Goal: Use online tool/utility: Utilize a website feature to perform a specific function

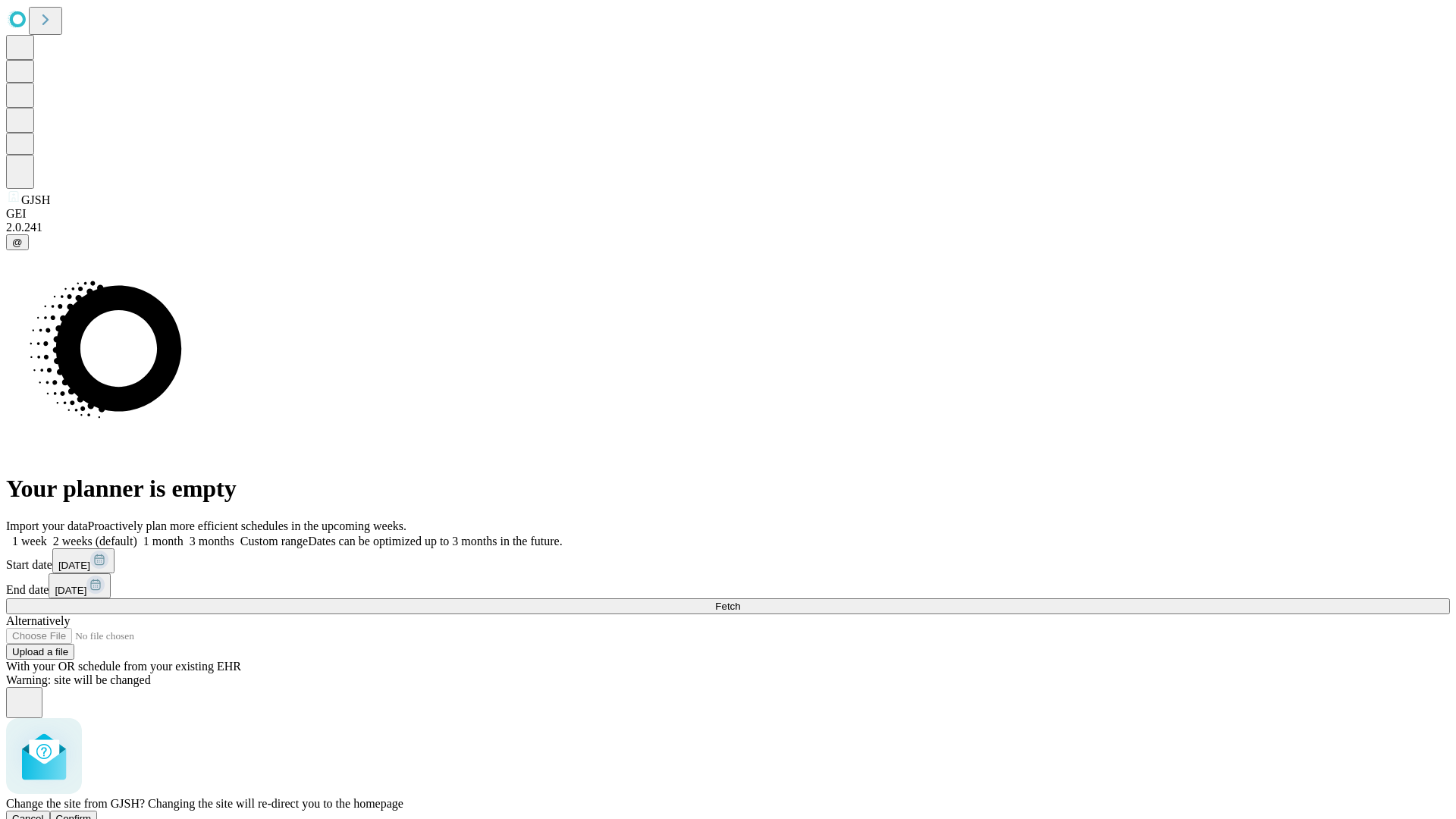
click at [92, 812] on span "Confirm" at bounding box center [74, 818] width 36 height 11
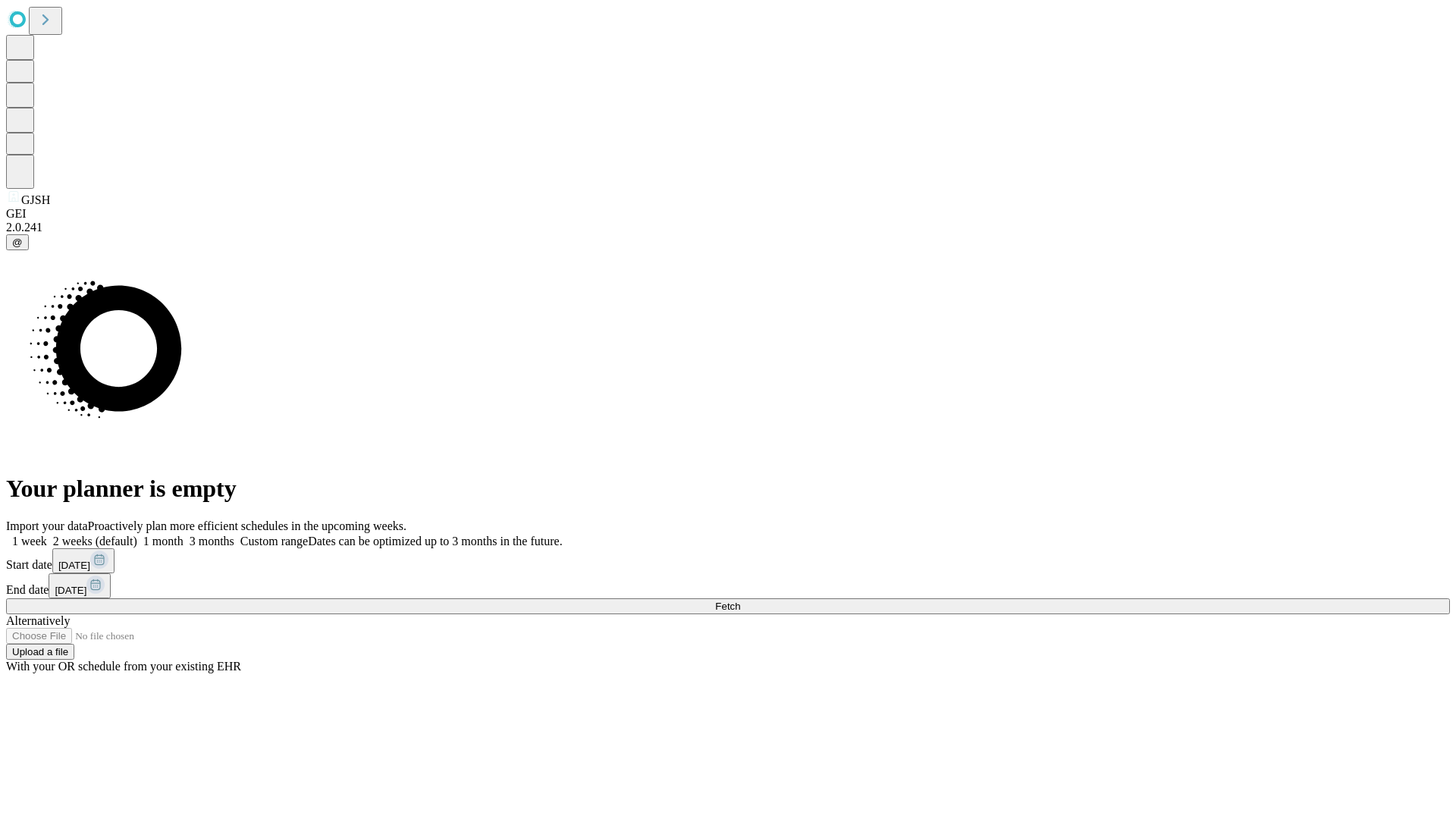
click at [138, 534] on label "2 weeks (default)" at bounding box center [92, 541] width 90 height 13
click at [740, 600] on span "Fetch" at bounding box center [728, 606] width 25 height 11
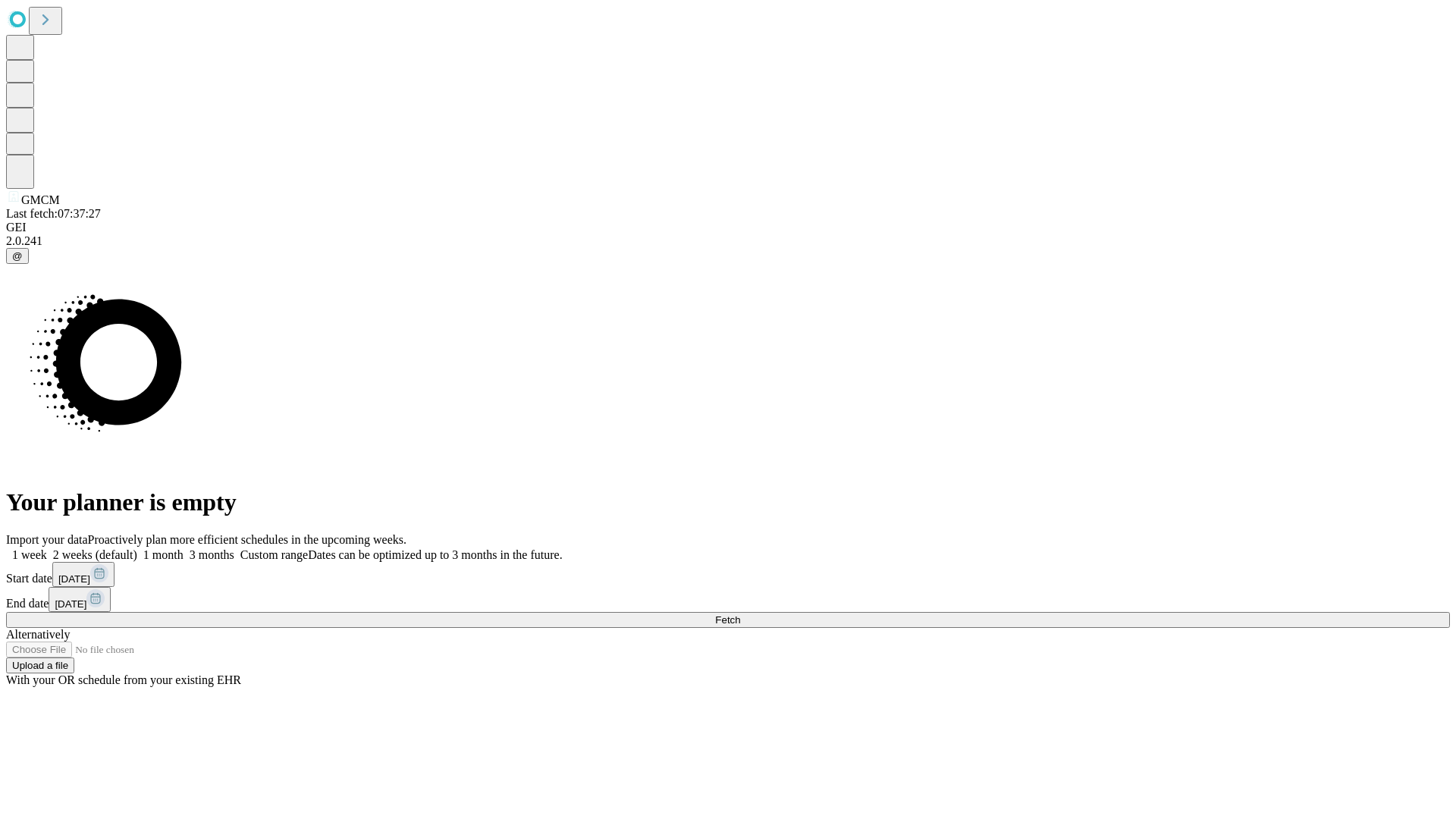
click at [138, 548] on label "2 weeks (default)" at bounding box center [92, 555] width 90 height 13
click at [740, 614] on span "Fetch" at bounding box center [728, 620] width 25 height 11
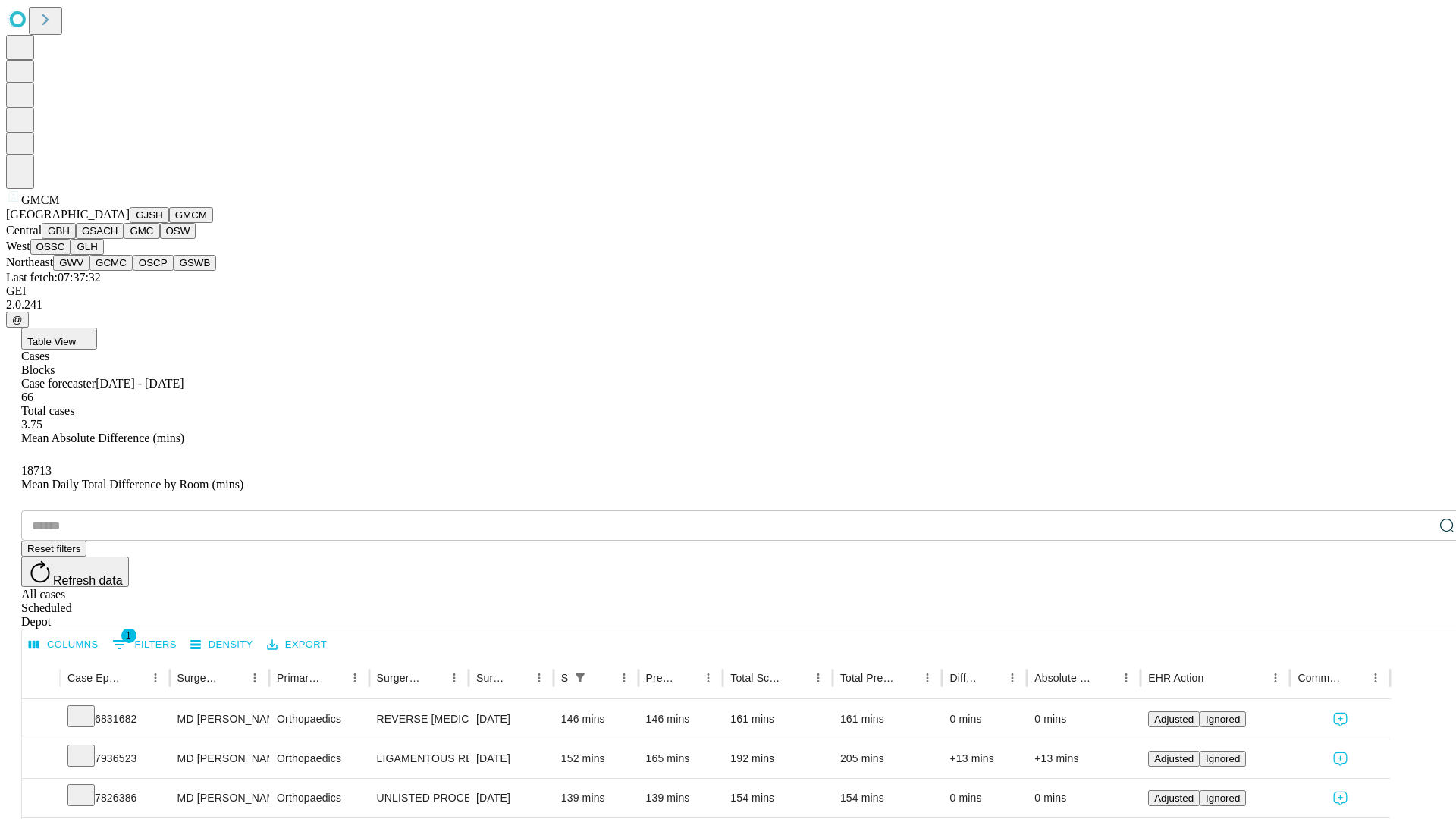
click at [76, 239] on button "GBH" at bounding box center [59, 230] width 34 height 16
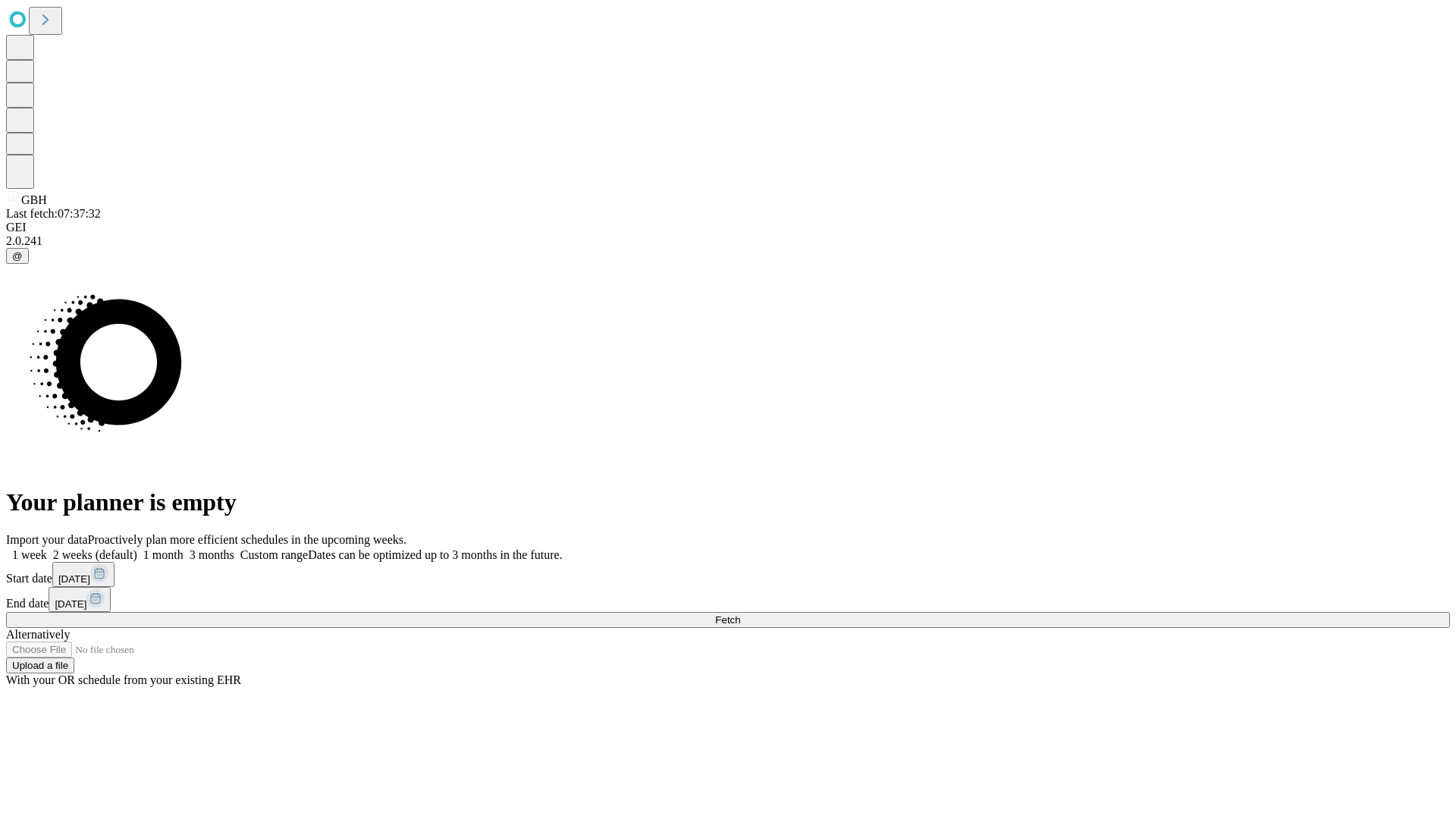
click at [138, 548] on label "2 weeks (default)" at bounding box center [92, 555] width 90 height 13
click at [740, 614] on span "Fetch" at bounding box center [728, 620] width 25 height 11
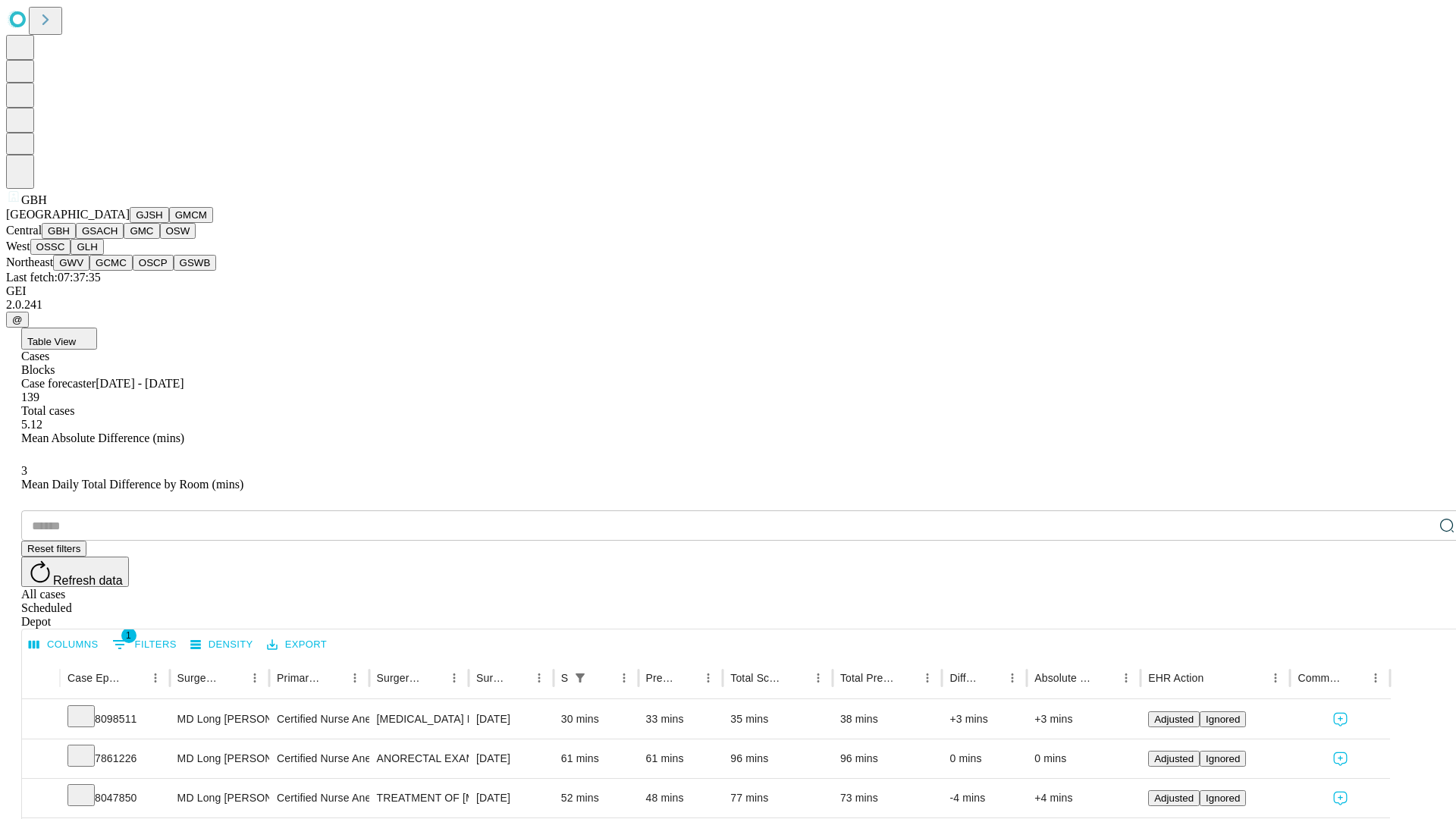
click at [118, 239] on button "GSACH" at bounding box center [99, 230] width 48 height 16
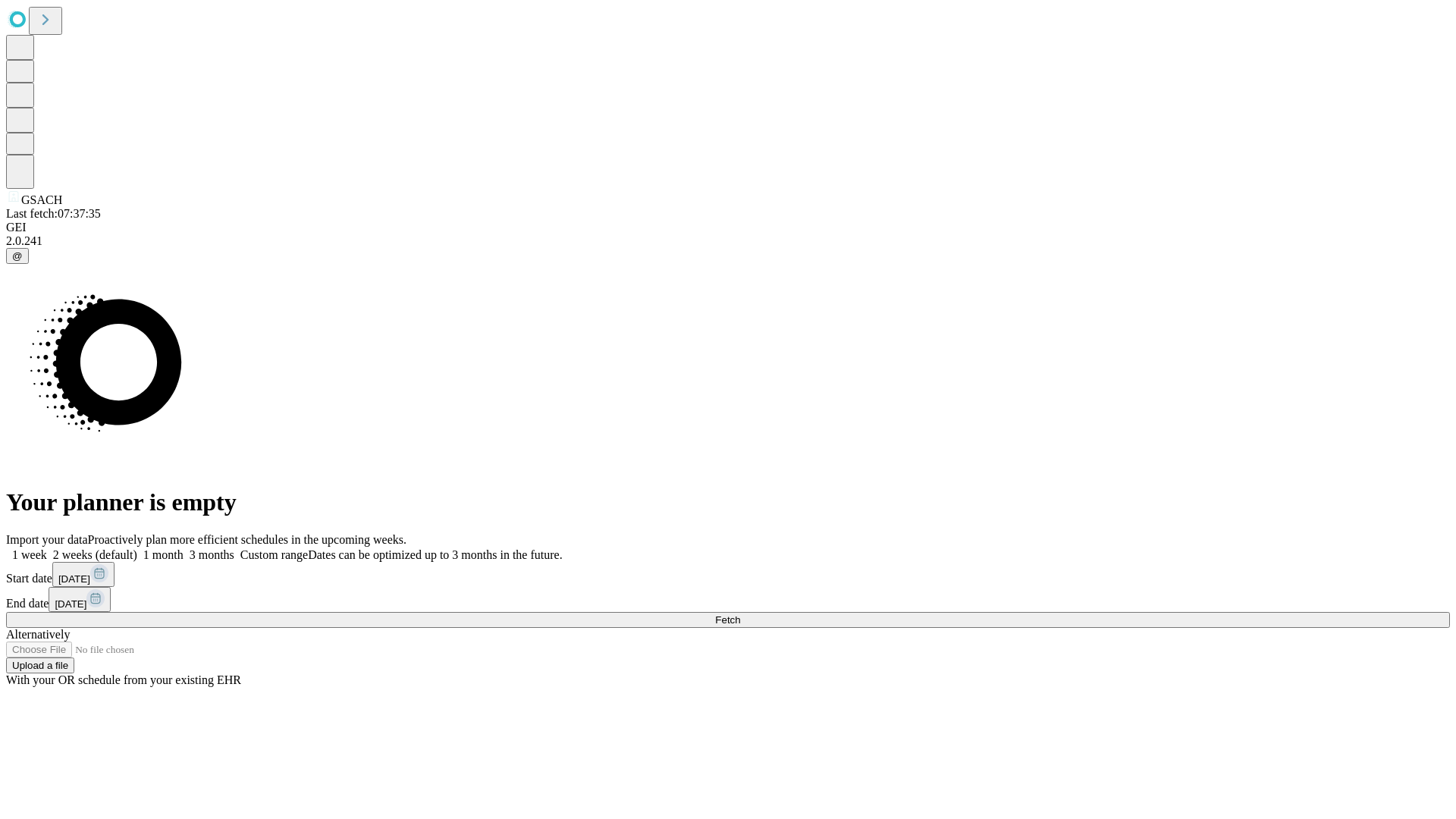
click at [138, 548] on label "2 weeks (default)" at bounding box center [92, 555] width 90 height 13
click at [740, 614] on span "Fetch" at bounding box center [728, 620] width 25 height 11
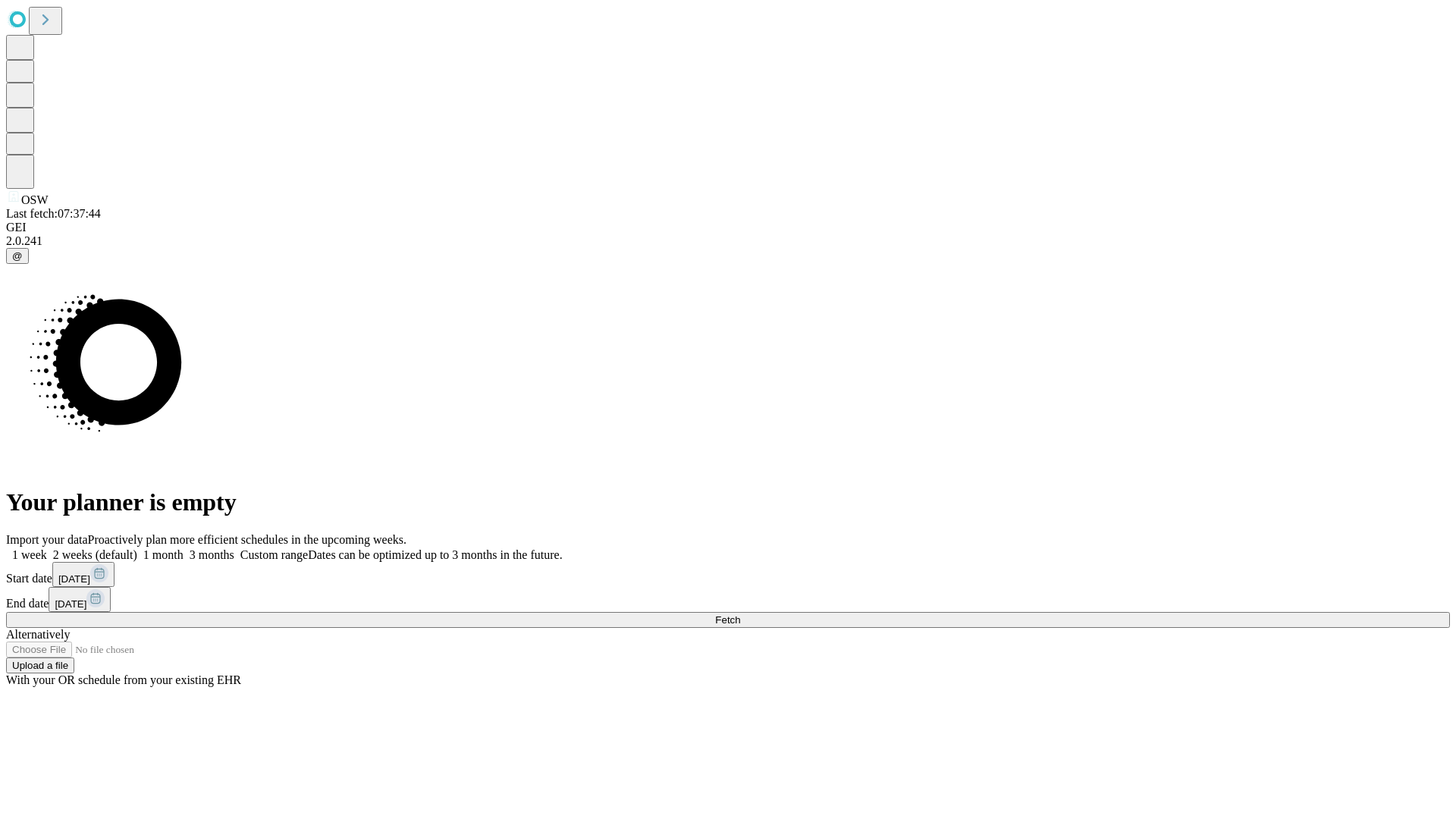
click at [740, 614] on span "Fetch" at bounding box center [728, 620] width 25 height 11
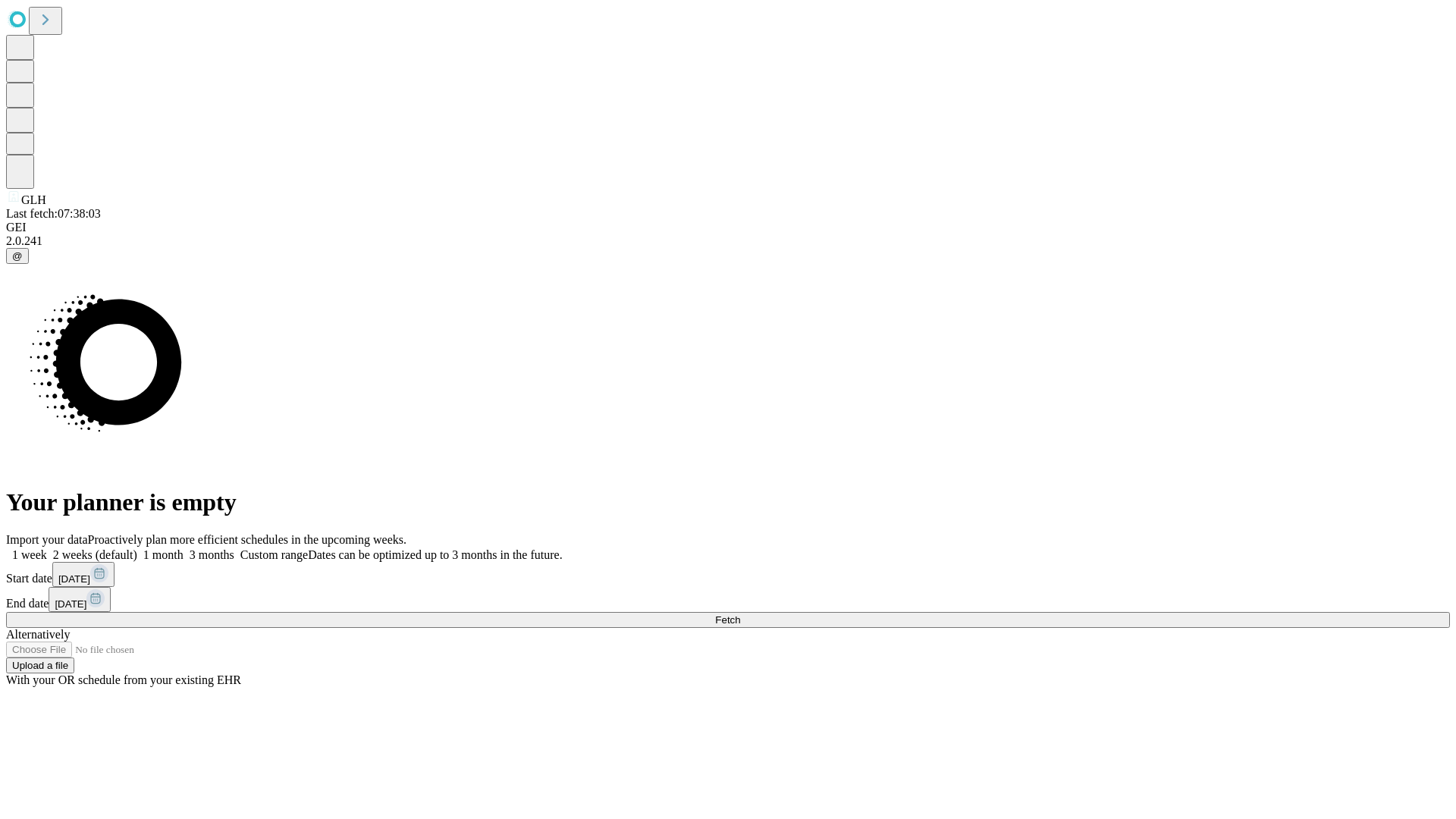
click at [740, 614] on span "Fetch" at bounding box center [728, 620] width 25 height 11
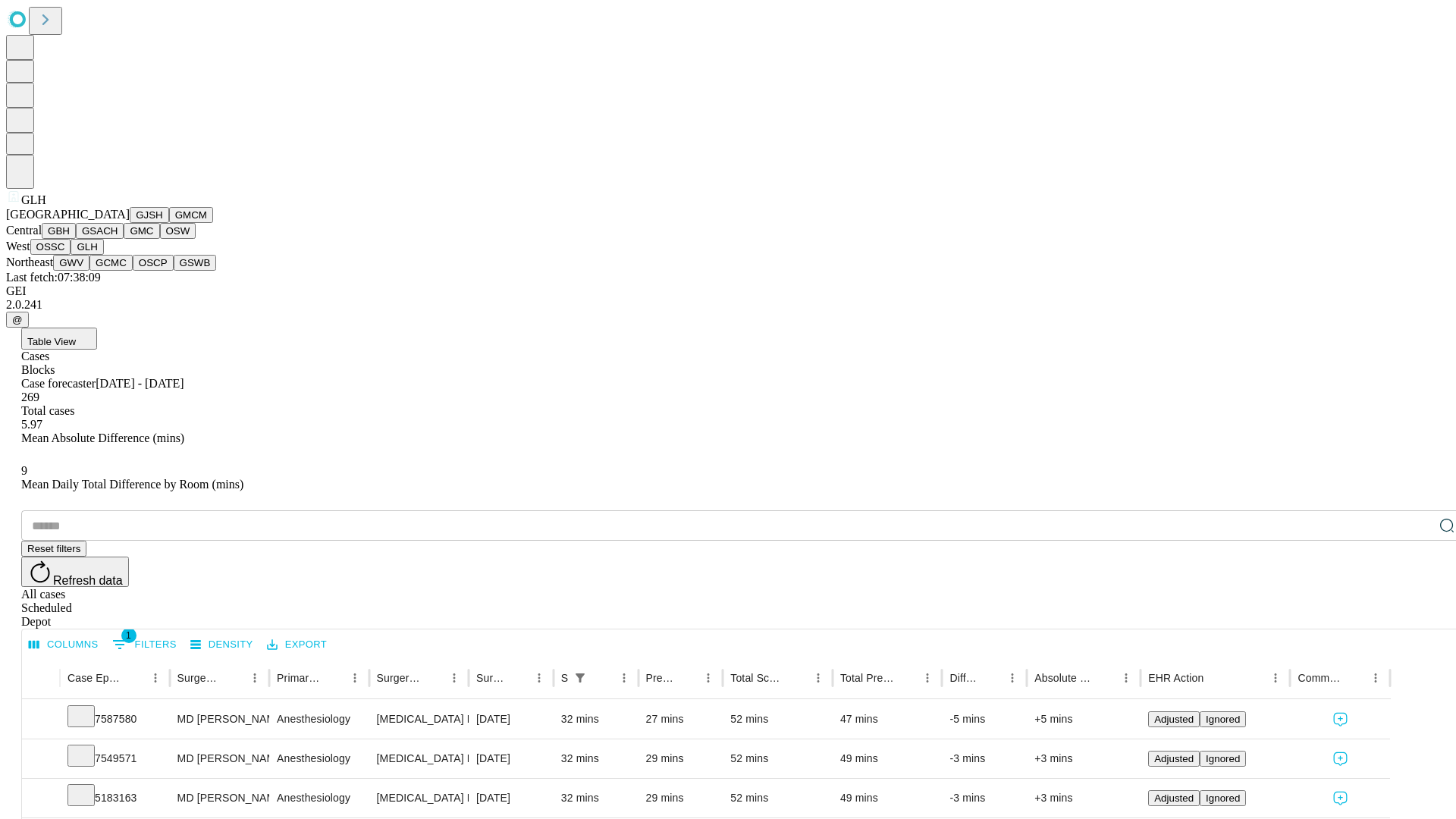
click at [90, 271] on button "GWV" at bounding box center [71, 262] width 37 height 16
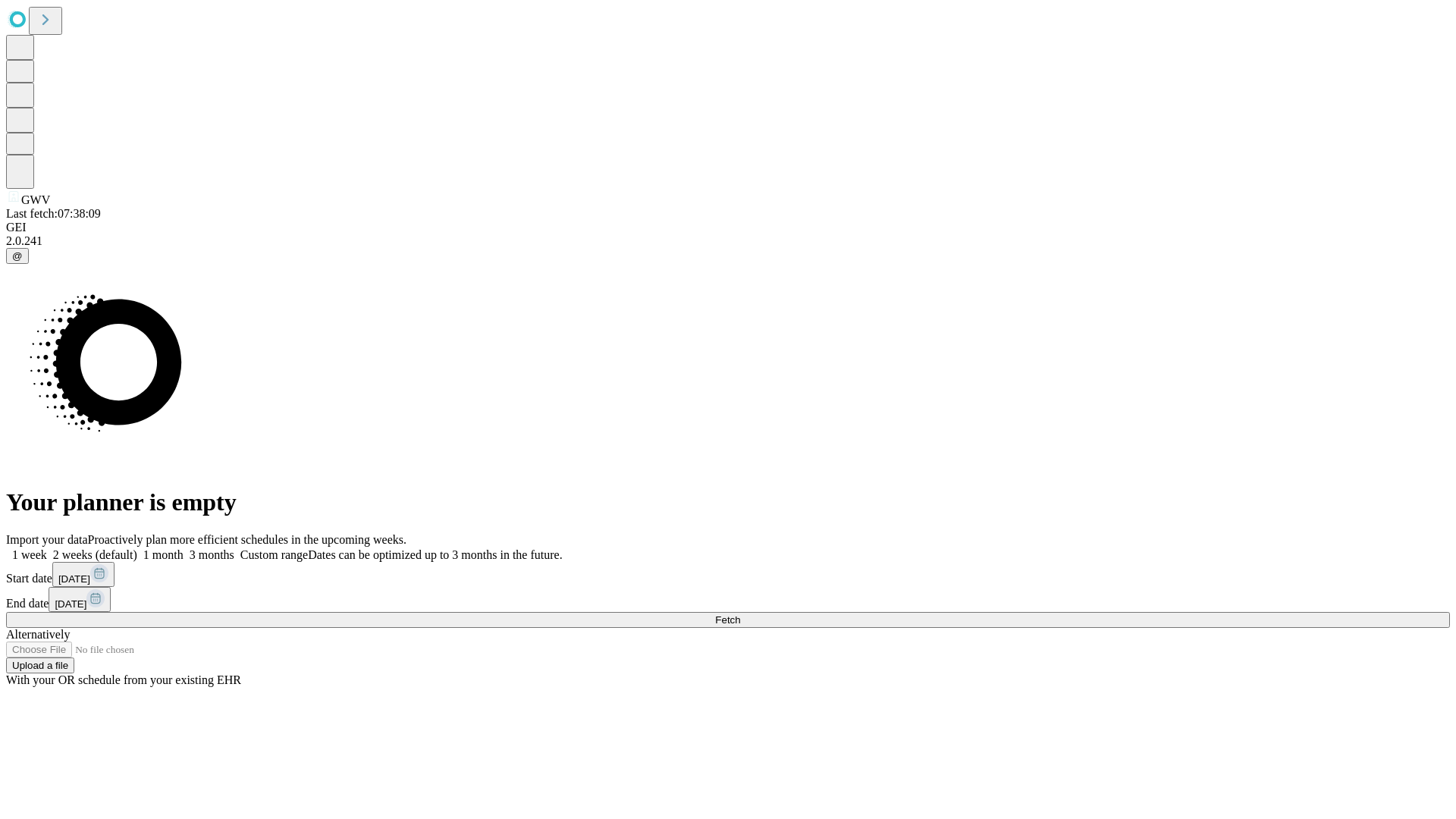
click at [138, 548] on label "2 weeks (default)" at bounding box center [92, 555] width 90 height 13
click at [740, 614] on span "Fetch" at bounding box center [728, 620] width 25 height 11
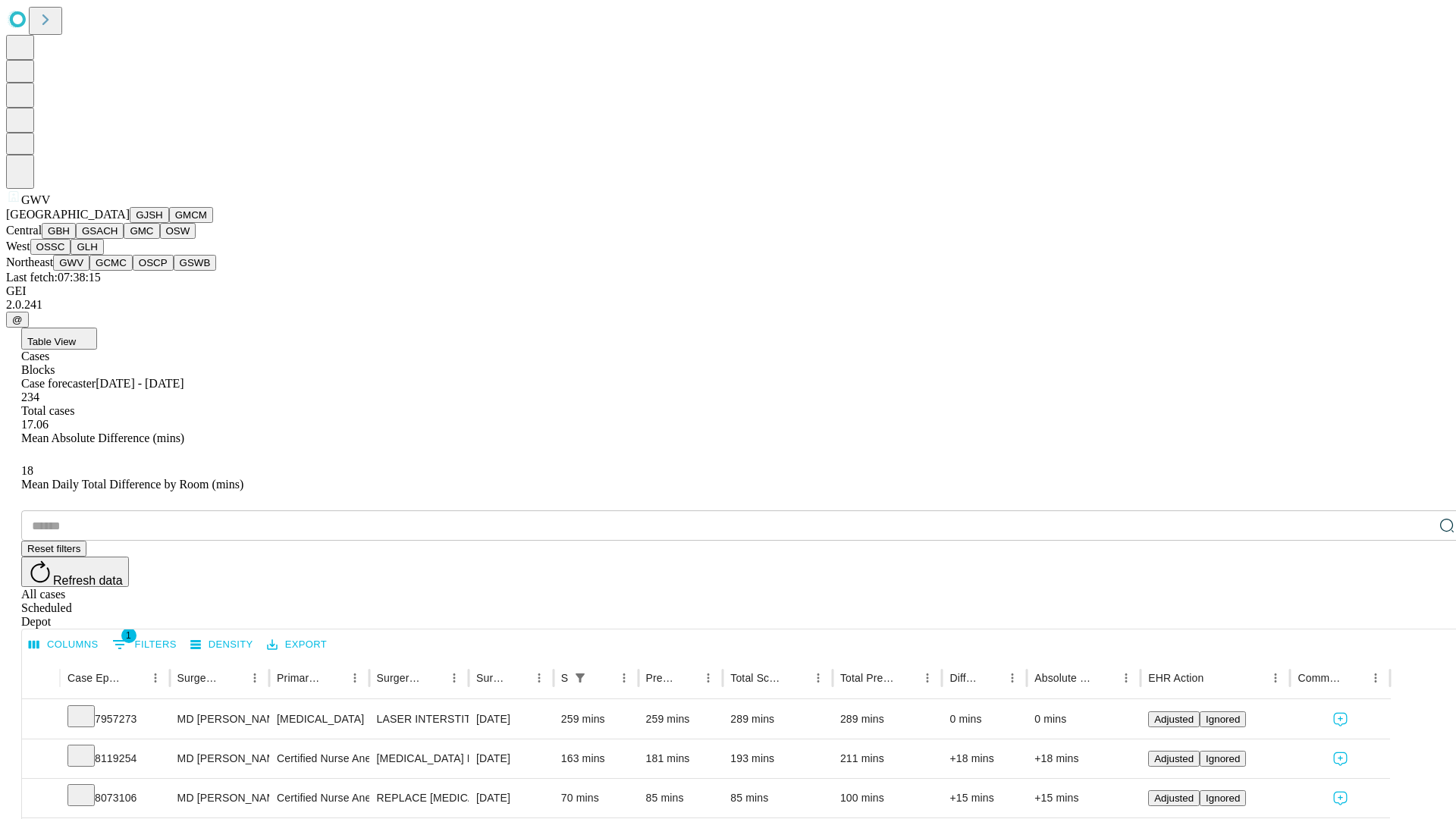
click at [118, 271] on button "GCMC" at bounding box center [111, 262] width 43 height 16
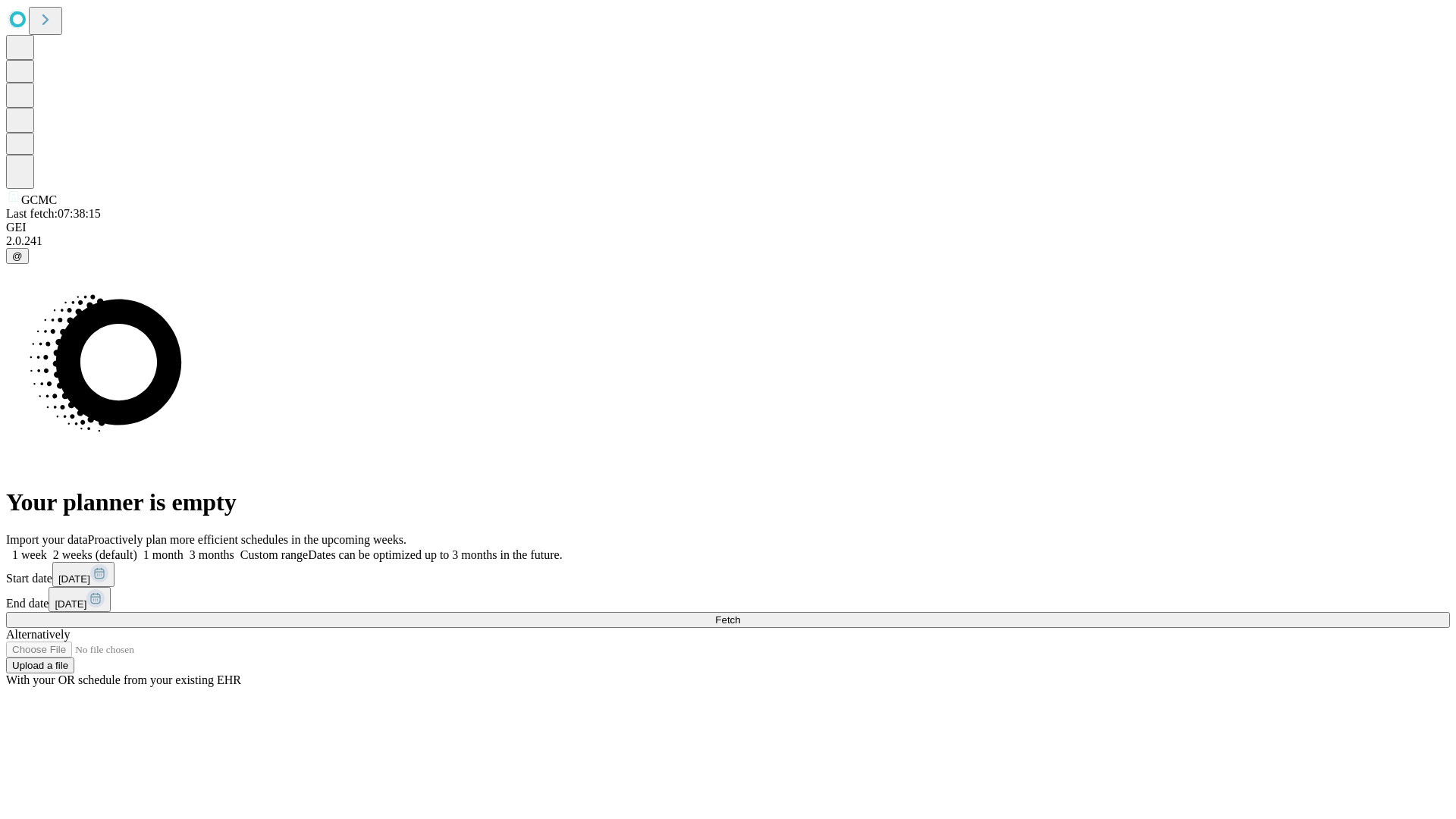
click at [138, 548] on label "2 weeks (default)" at bounding box center [92, 555] width 90 height 13
click at [740, 614] on span "Fetch" at bounding box center [728, 620] width 25 height 11
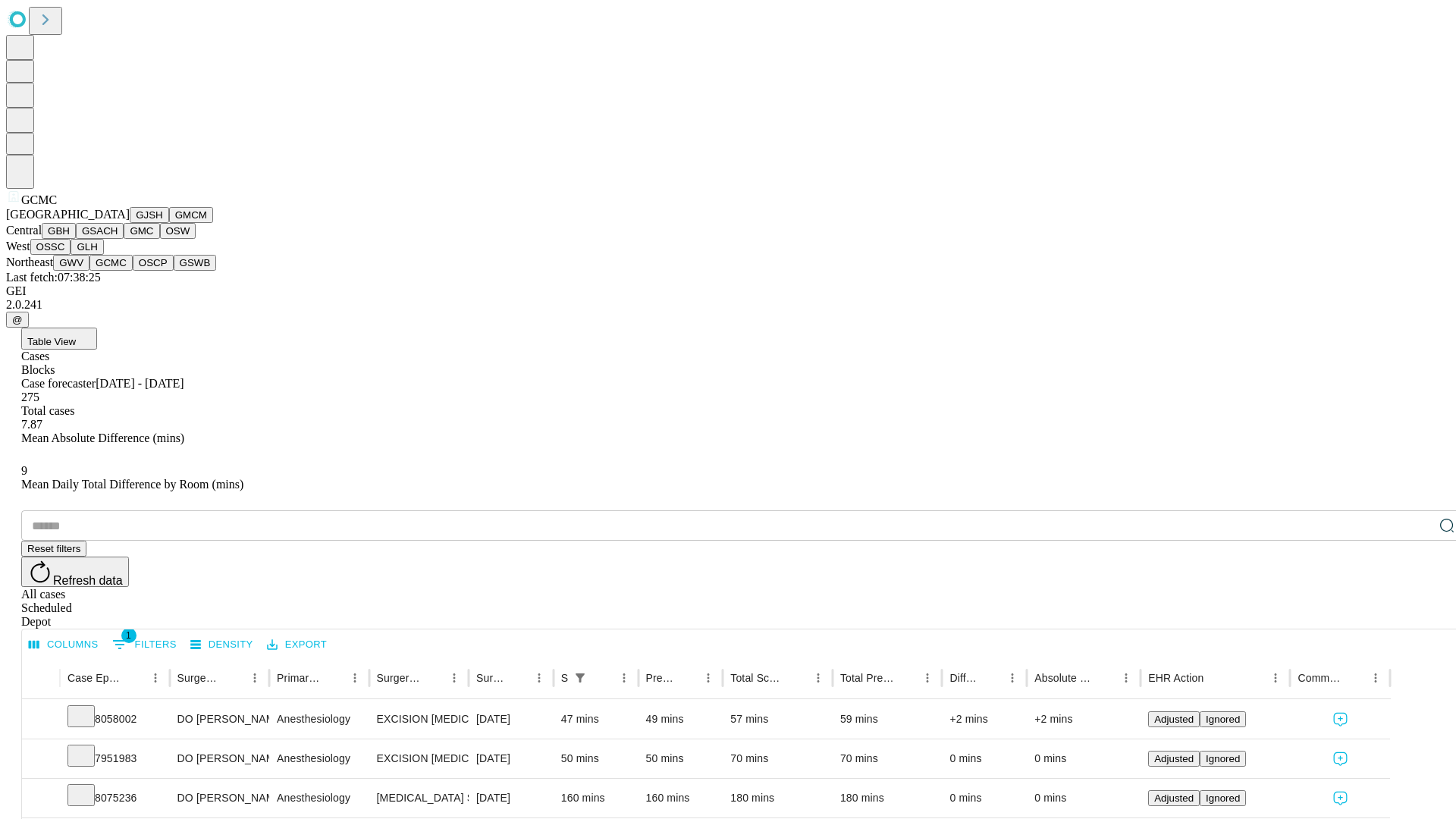
click at [133, 271] on button "OSCP" at bounding box center [154, 262] width 41 height 16
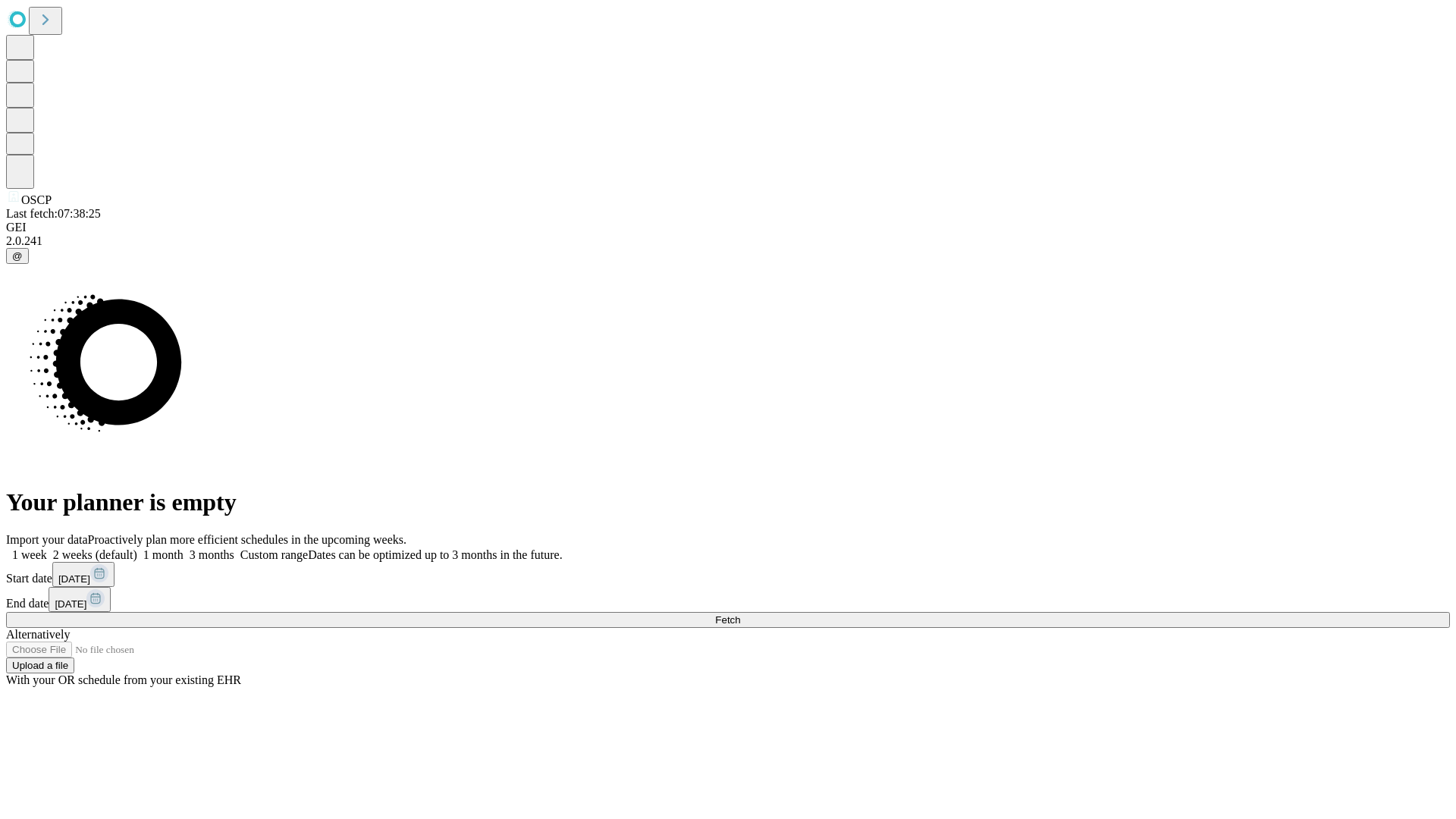
click at [138, 548] on label "2 weeks (default)" at bounding box center [92, 555] width 90 height 13
click at [740, 614] on span "Fetch" at bounding box center [728, 620] width 25 height 11
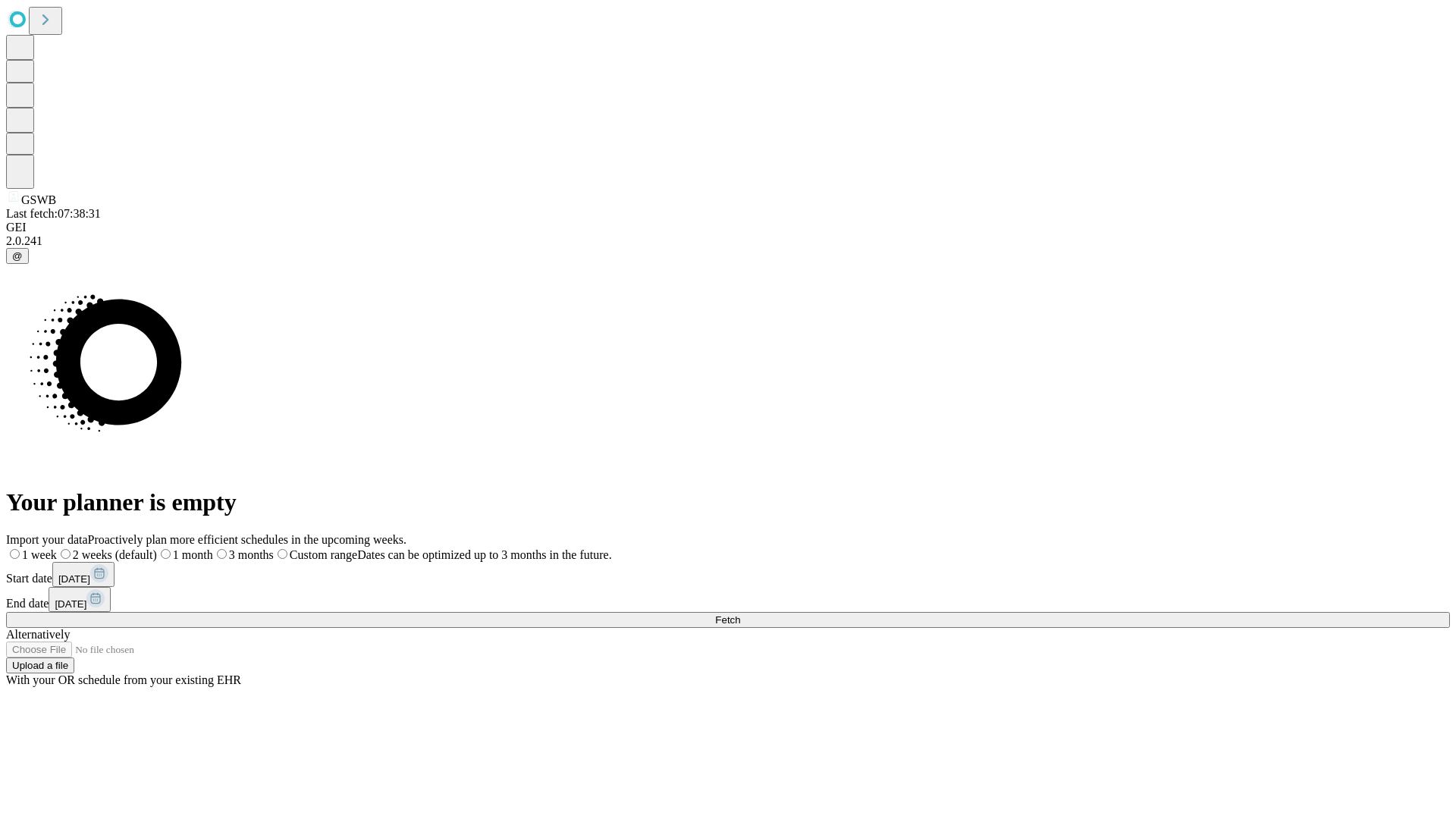
click at [157, 548] on label "2 weeks (default)" at bounding box center [107, 555] width 100 height 13
click at [740, 614] on span "Fetch" at bounding box center [728, 620] width 25 height 11
